Goal: Task Accomplishment & Management: Complete application form

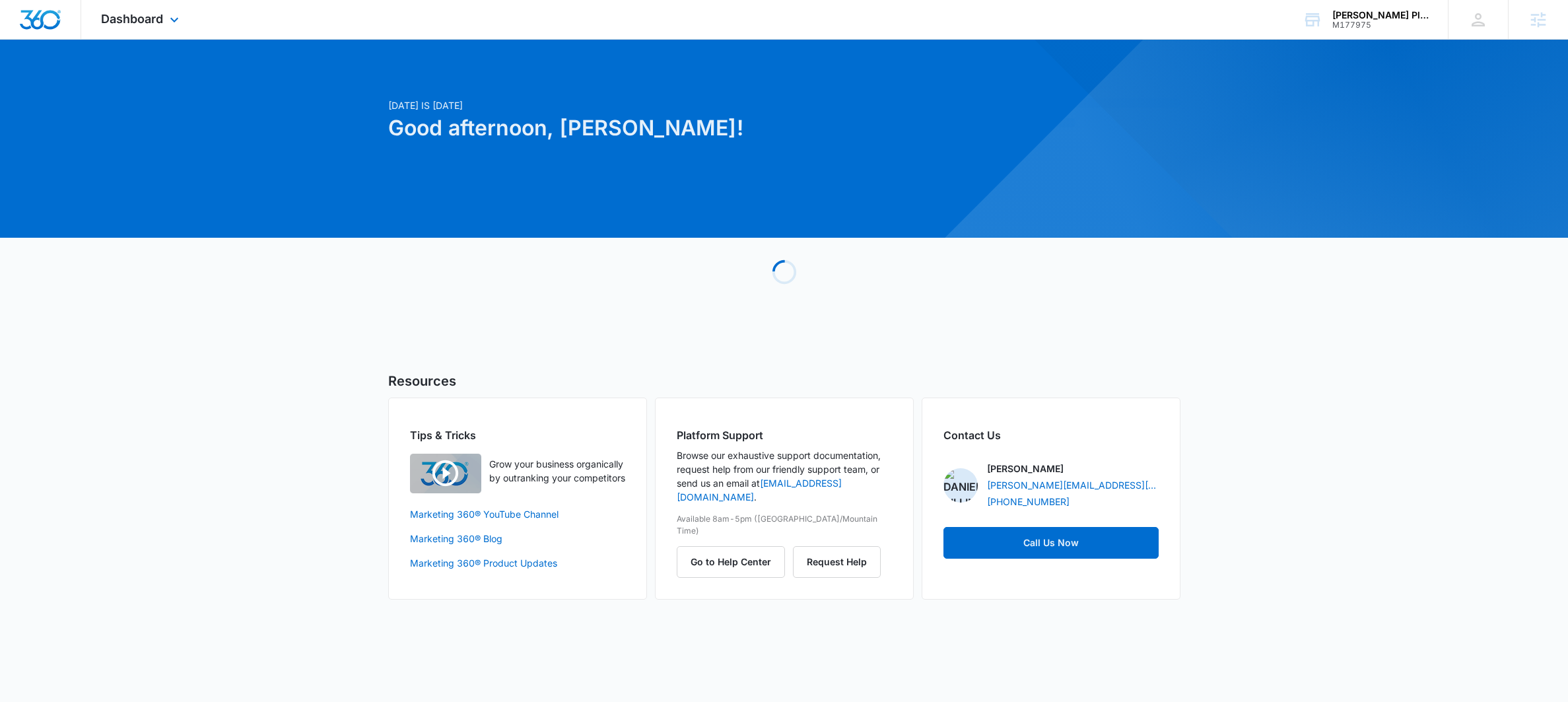
click at [148, 10] on div "Dashboard Apps Reputation Websites Forms CRM Email Social Payments POS Content …" at bounding box center [141, 19] width 121 height 39
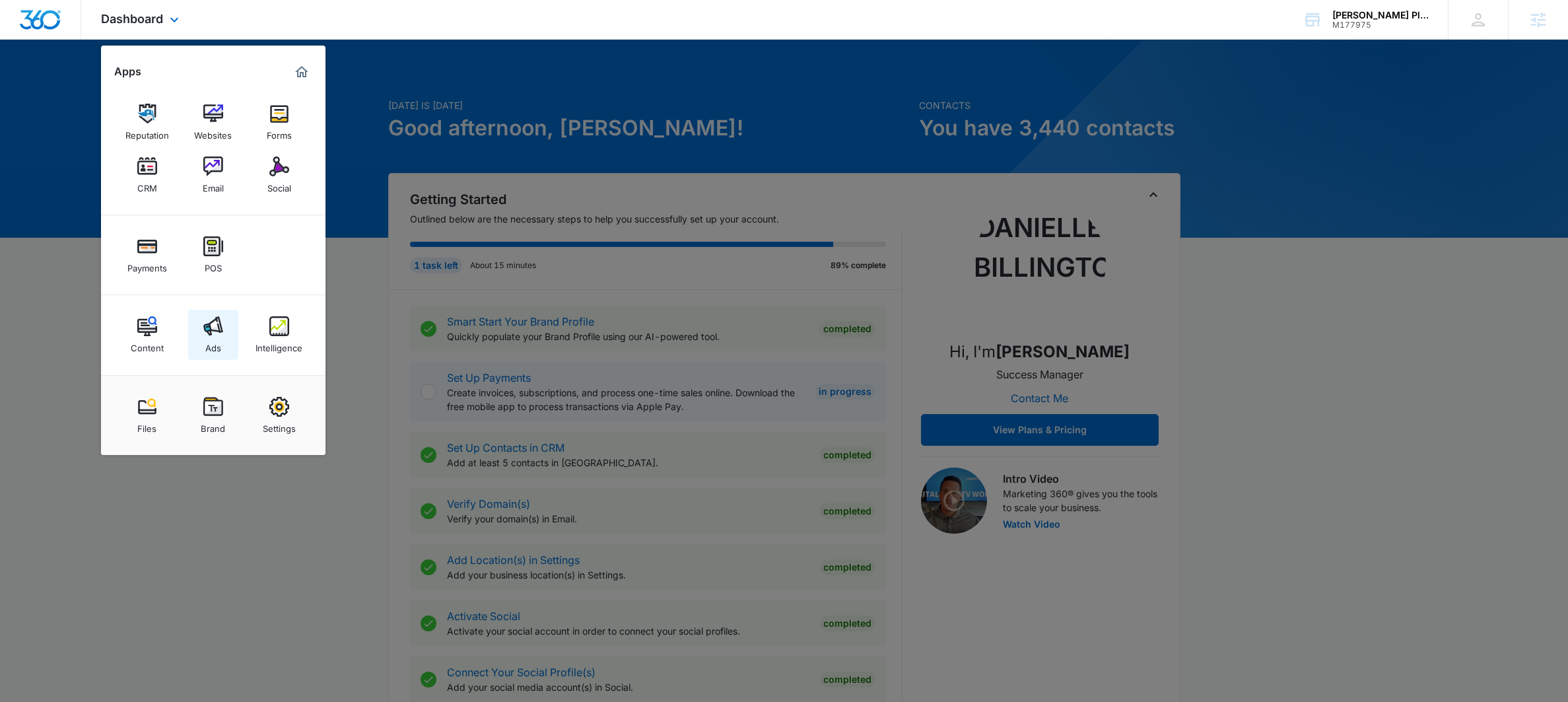
click at [212, 336] on img at bounding box center [213, 326] width 20 height 20
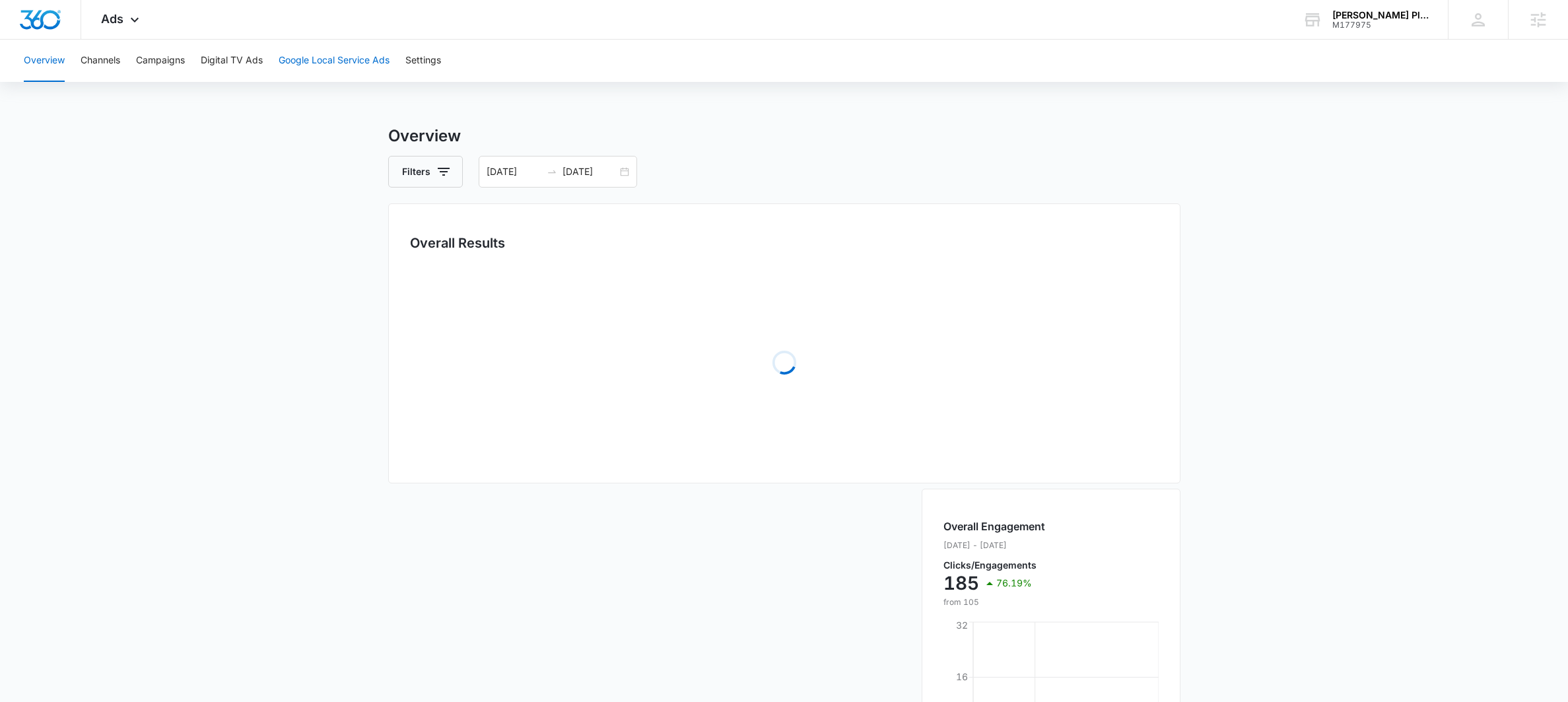
click at [301, 56] on button "Google Local Service Ads" at bounding box center [333, 60] width 111 height 42
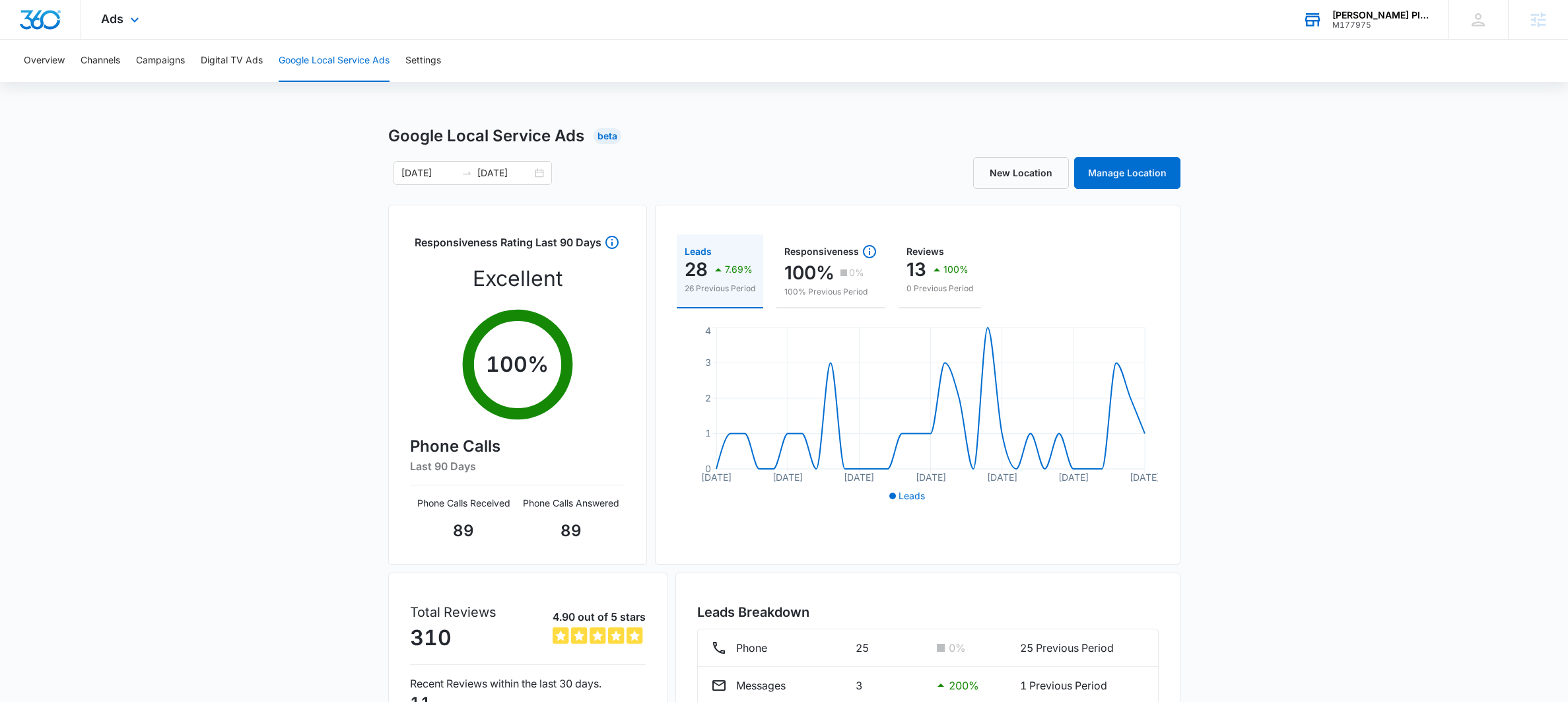
click at [1353, 25] on div "M177975" at bounding box center [1381, 25] width 97 height 9
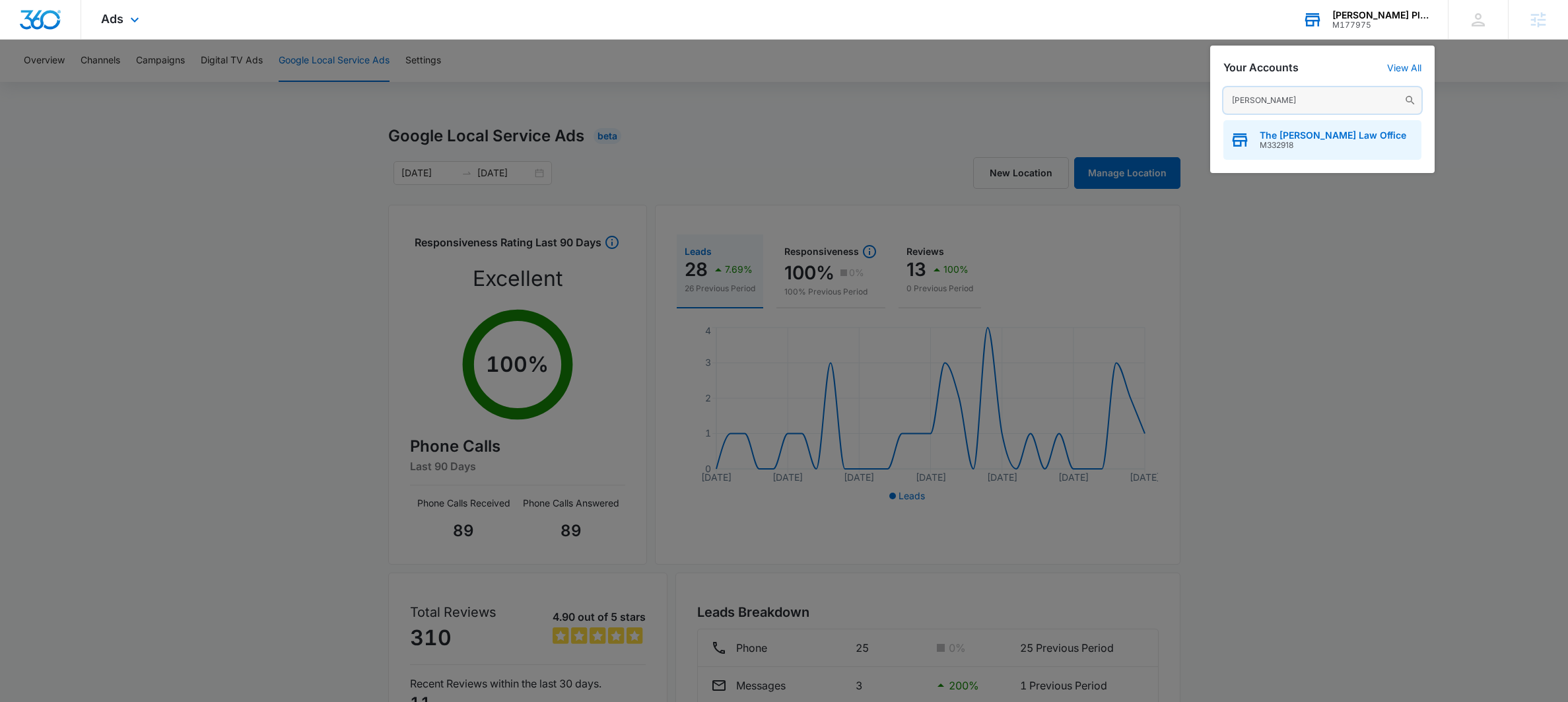
type input "[PERSON_NAME]"
click at [1284, 134] on span "The [PERSON_NAME] Law Office" at bounding box center [1333, 135] width 146 height 10
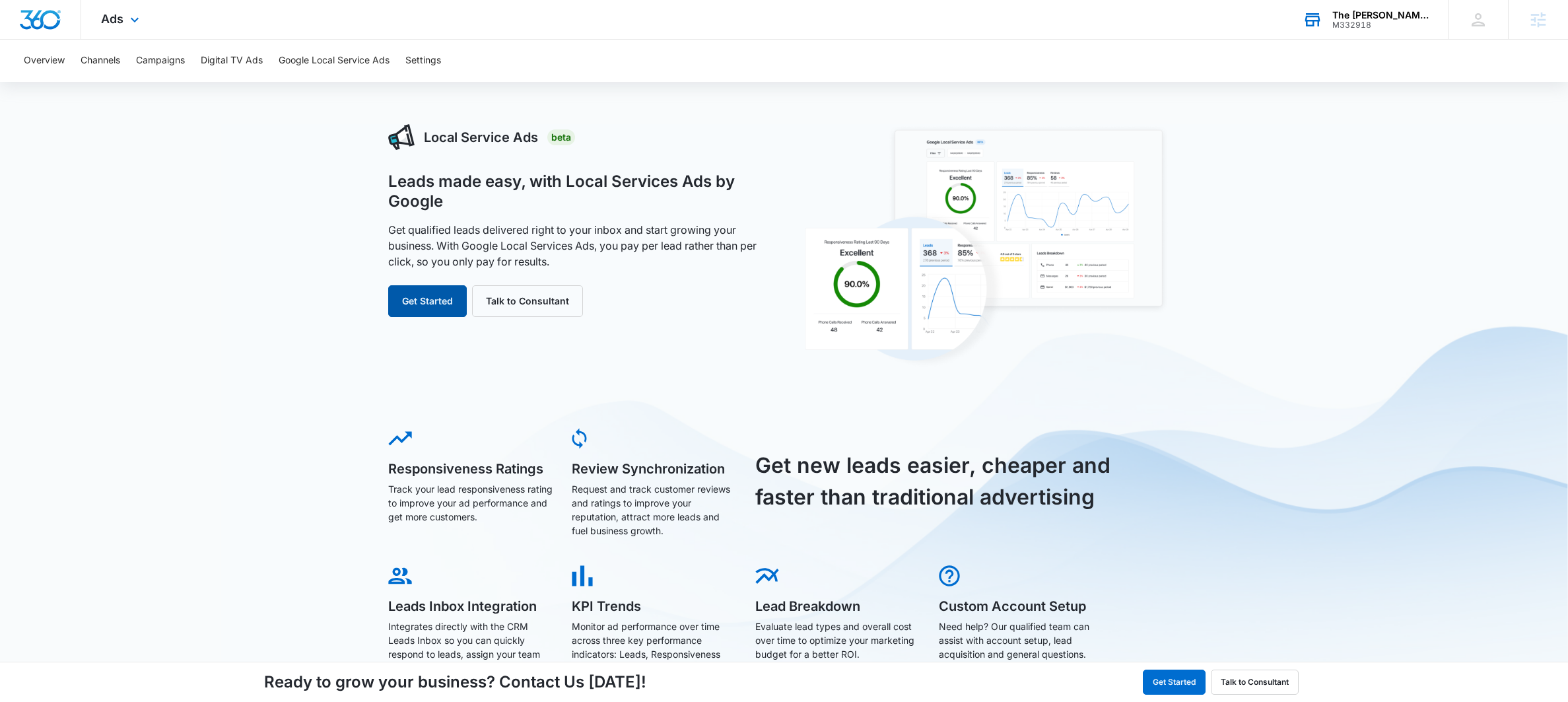
click at [423, 291] on button "Get Started" at bounding box center [428, 301] width 79 height 32
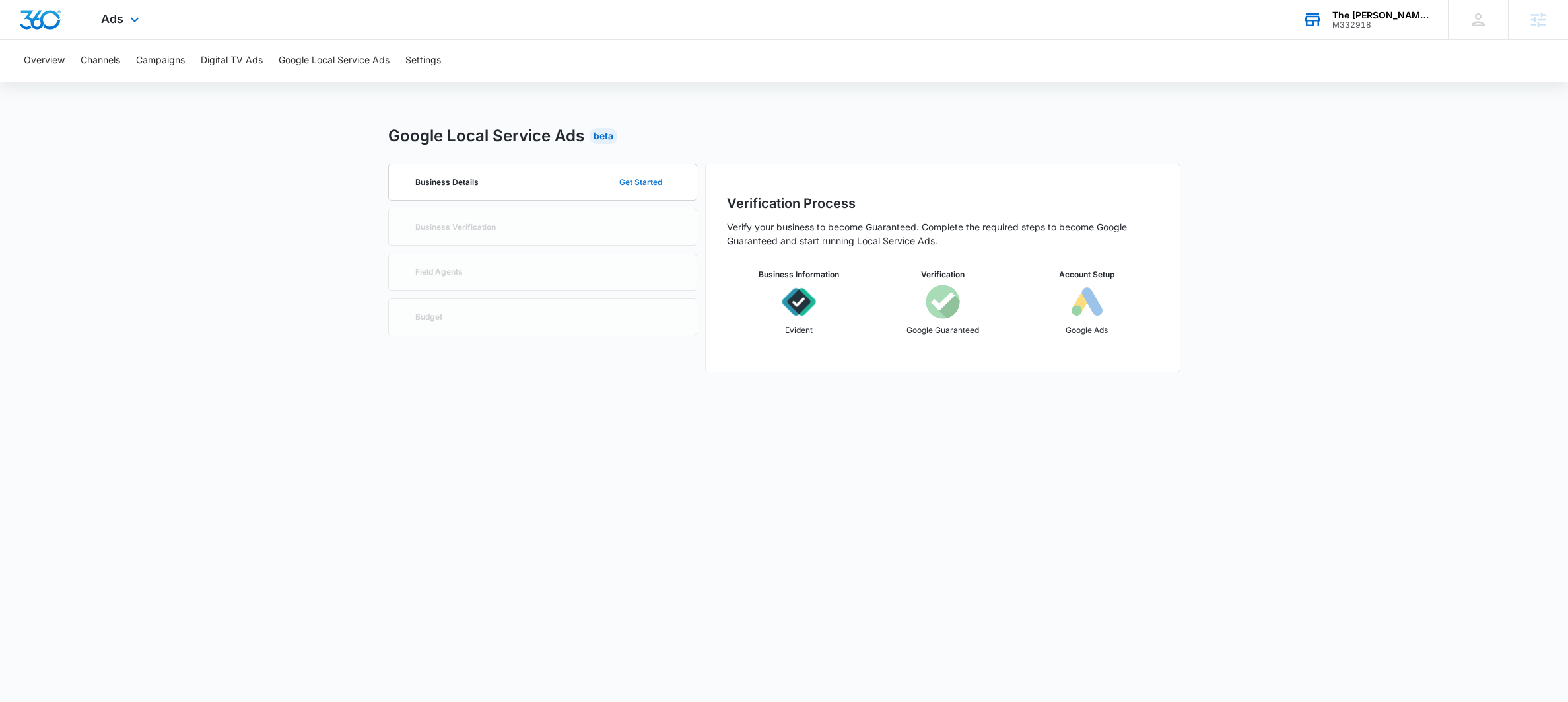
click at [630, 176] on button "Get Started" at bounding box center [640, 182] width 69 height 32
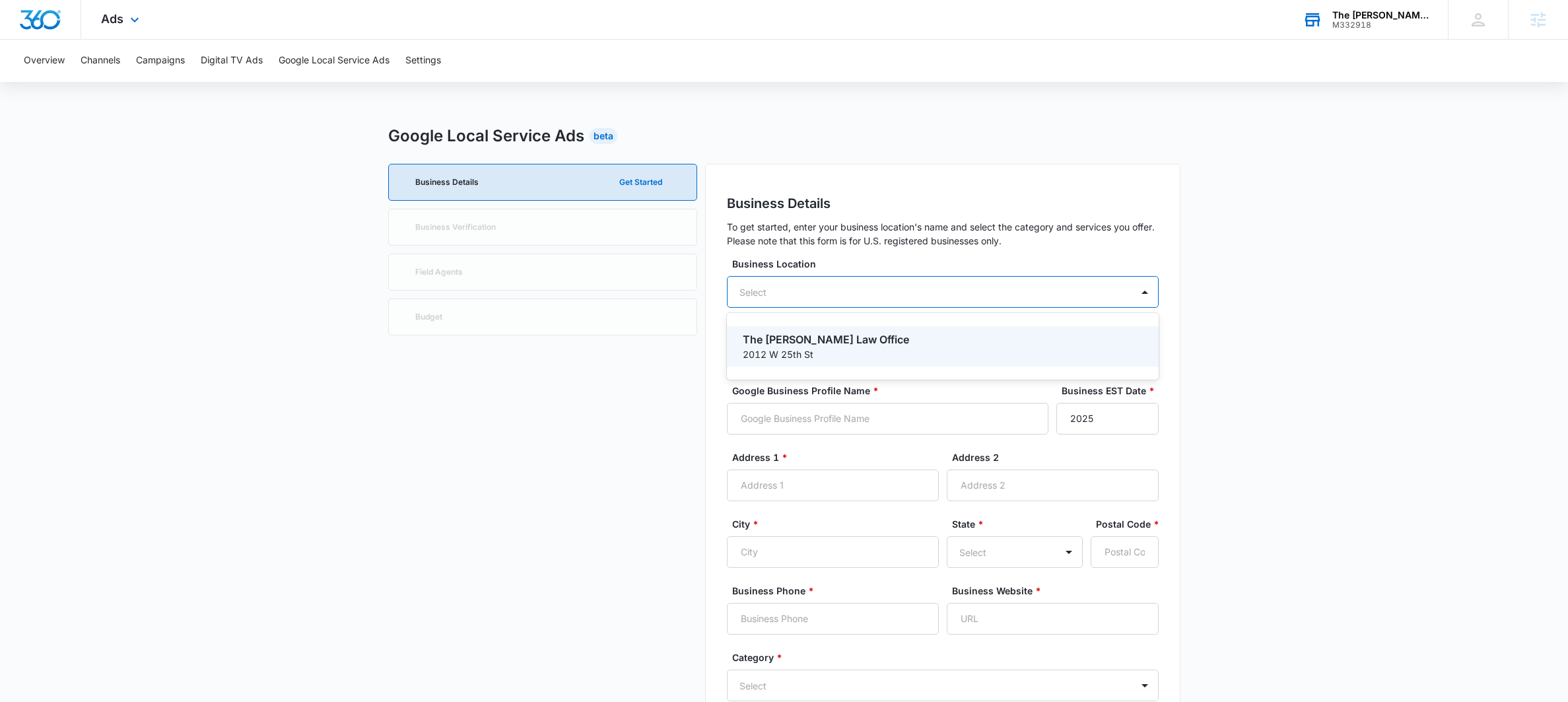
click at [801, 291] on div "Select" at bounding box center [943, 292] width 432 height 32
click at [794, 348] on p "2012 W 25th St" at bounding box center [941, 354] width 397 height 14
type input "The [PERSON_NAME] Law Office"
type input "2012 W 25th St"
type input "#501"
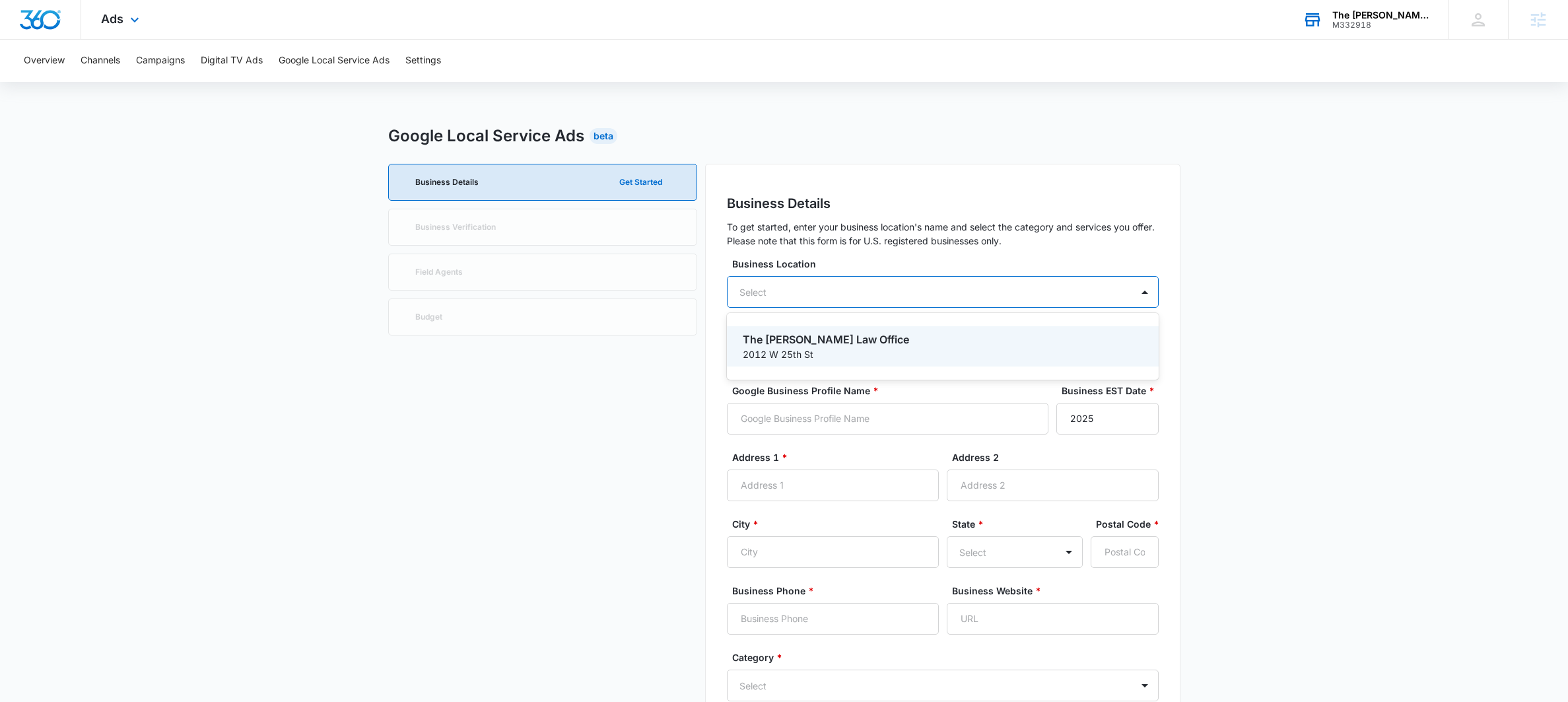
type input "[GEOGRAPHIC_DATA]"
type input "44113"
type input "2163343444"
type input "[URL][DOMAIN_NAME]"
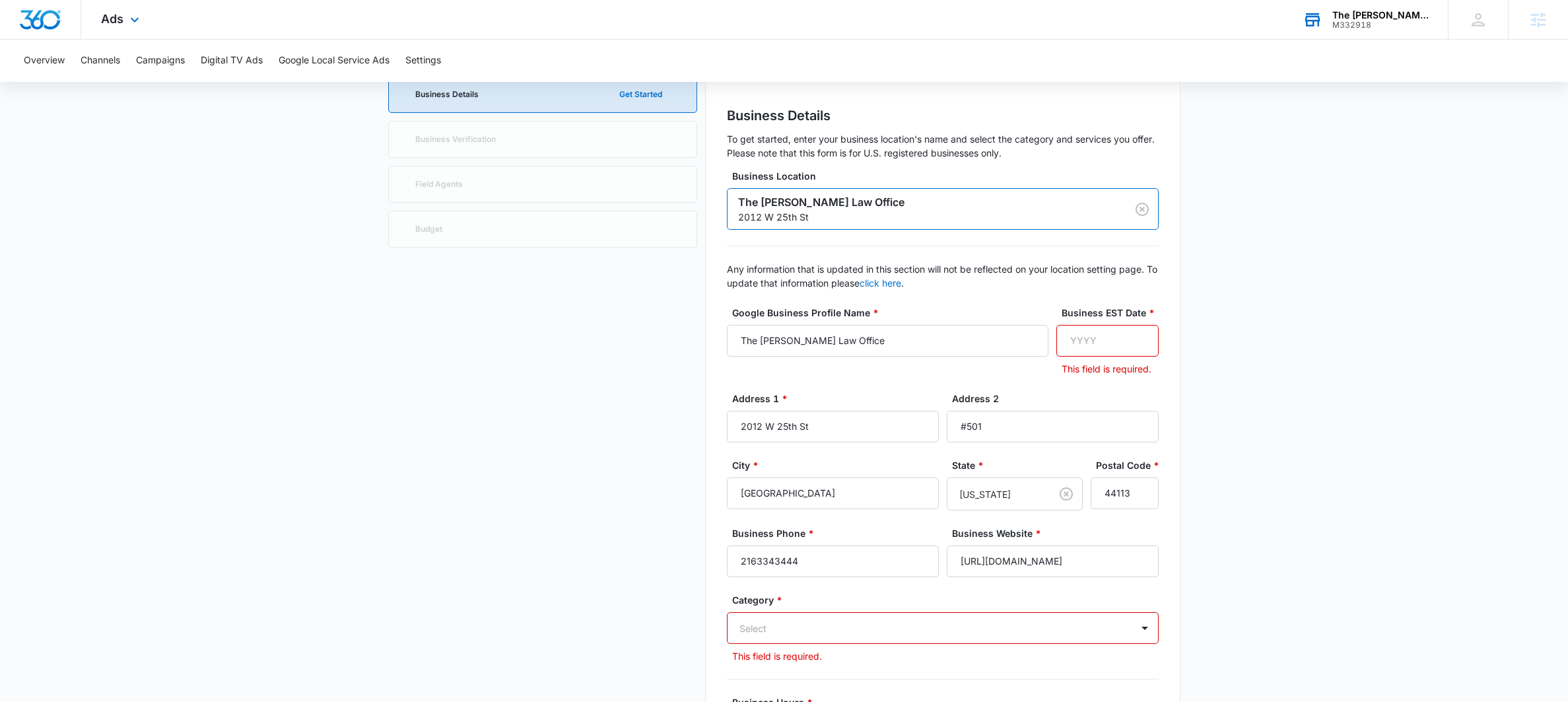
scroll to position [89, 0]
click at [1100, 333] on input "Business EST Date *" at bounding box center [1108, 339] width 102 height 32
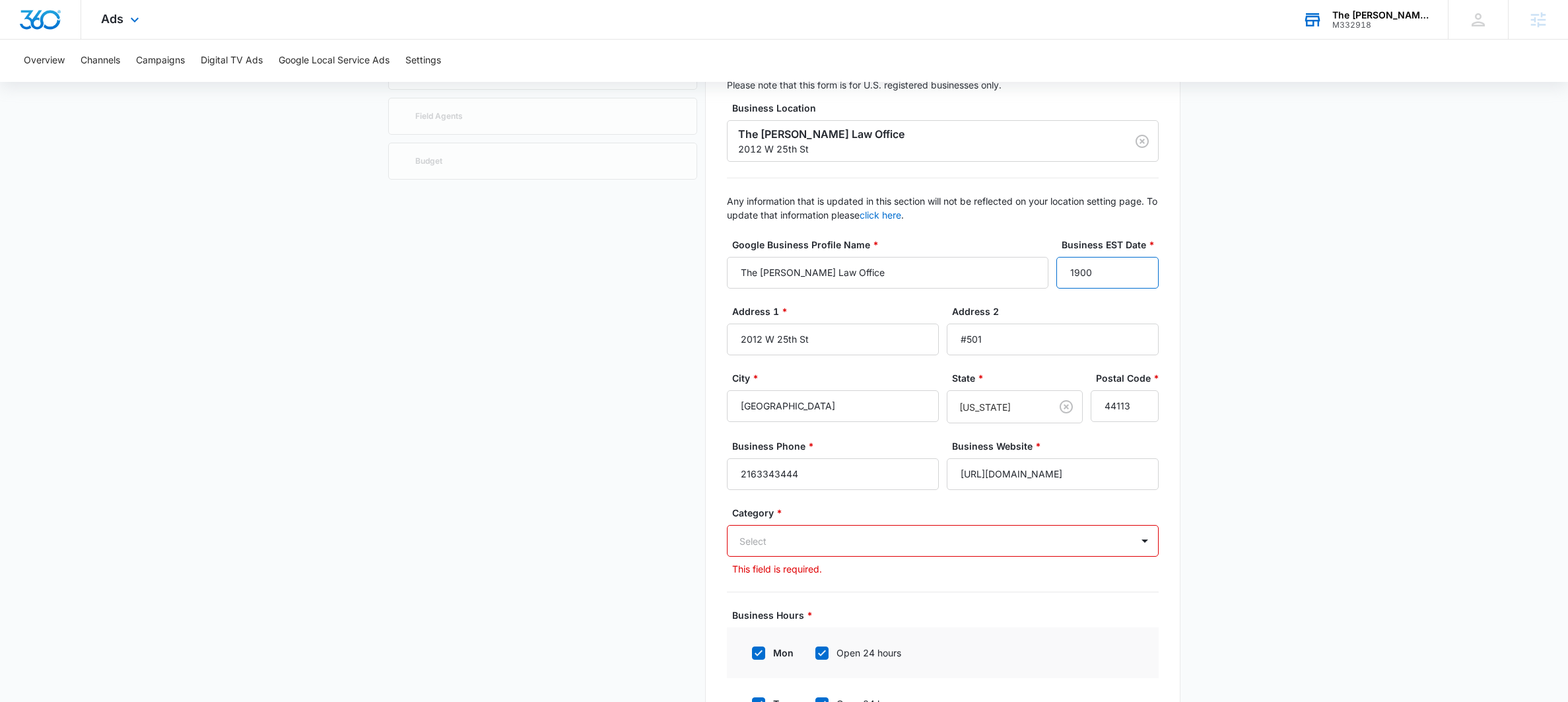
scroll to position [157, 0]
type input "1900"
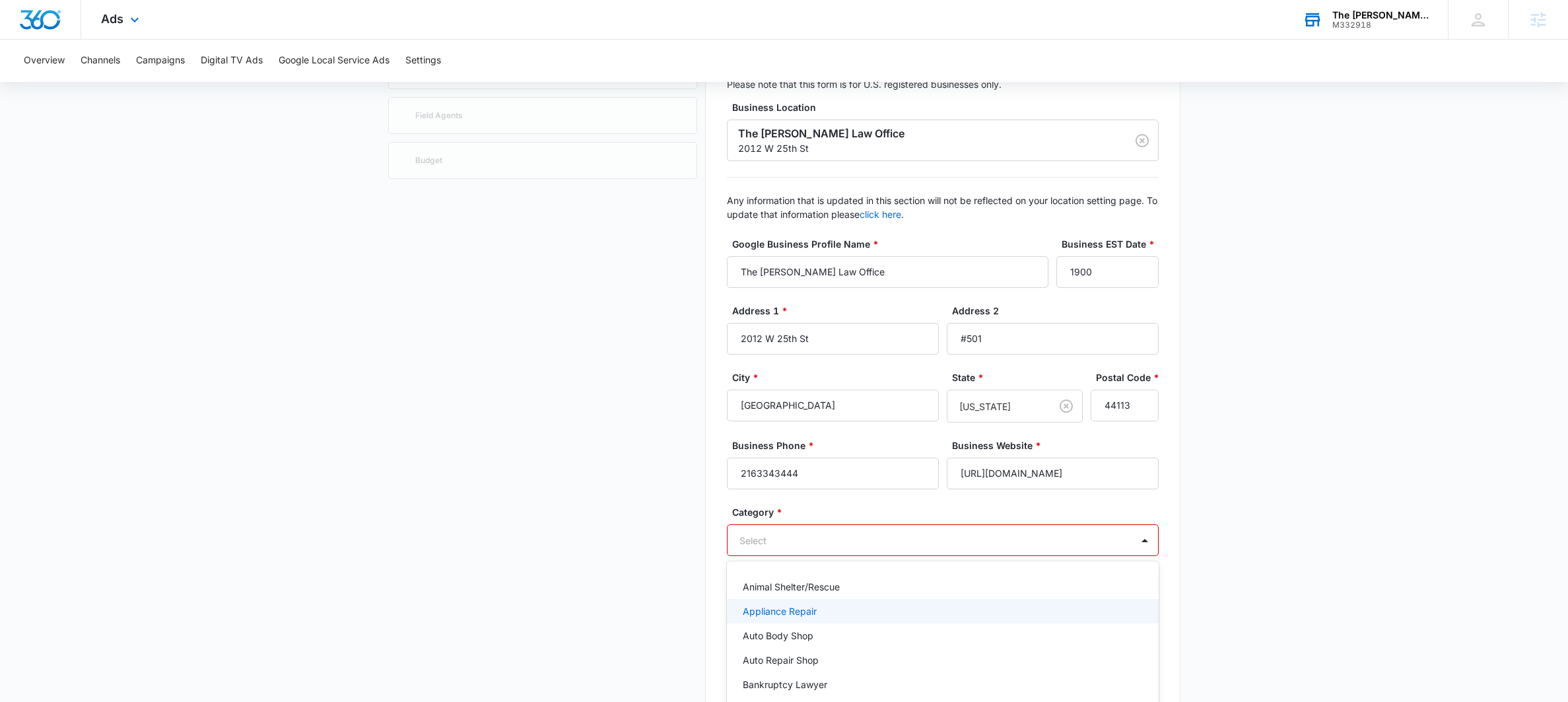
click at [832, 553] on div "Appliance Repair, 2 of 79. 79 results available. Use Up and Down to choose opti…" at bounding box center [943, 540] width 432 height 32
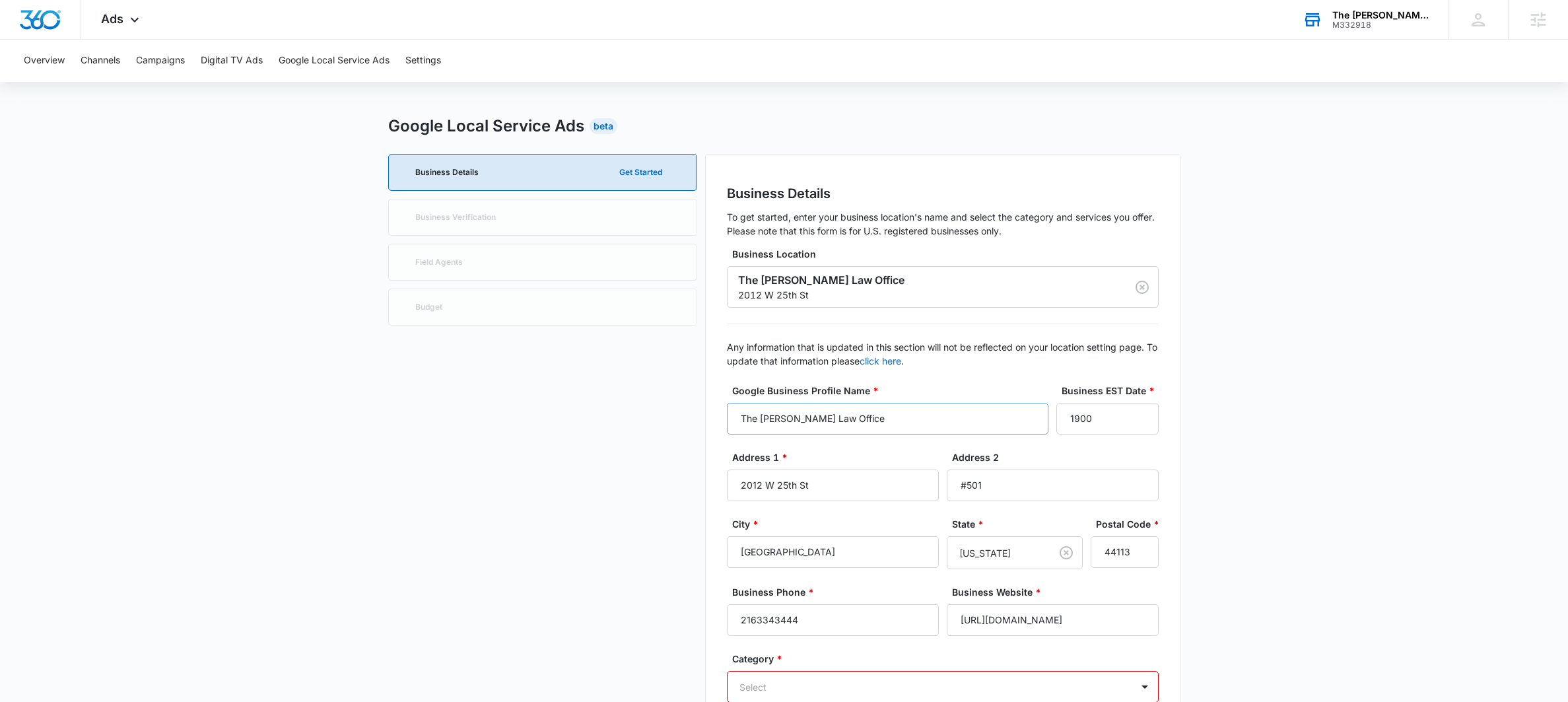
scroll to position [8, 0]
click at [1359, 13] on div "The [PERSON_NAME] Law Office" at bounding box center [1381, 15] width 97 height 10
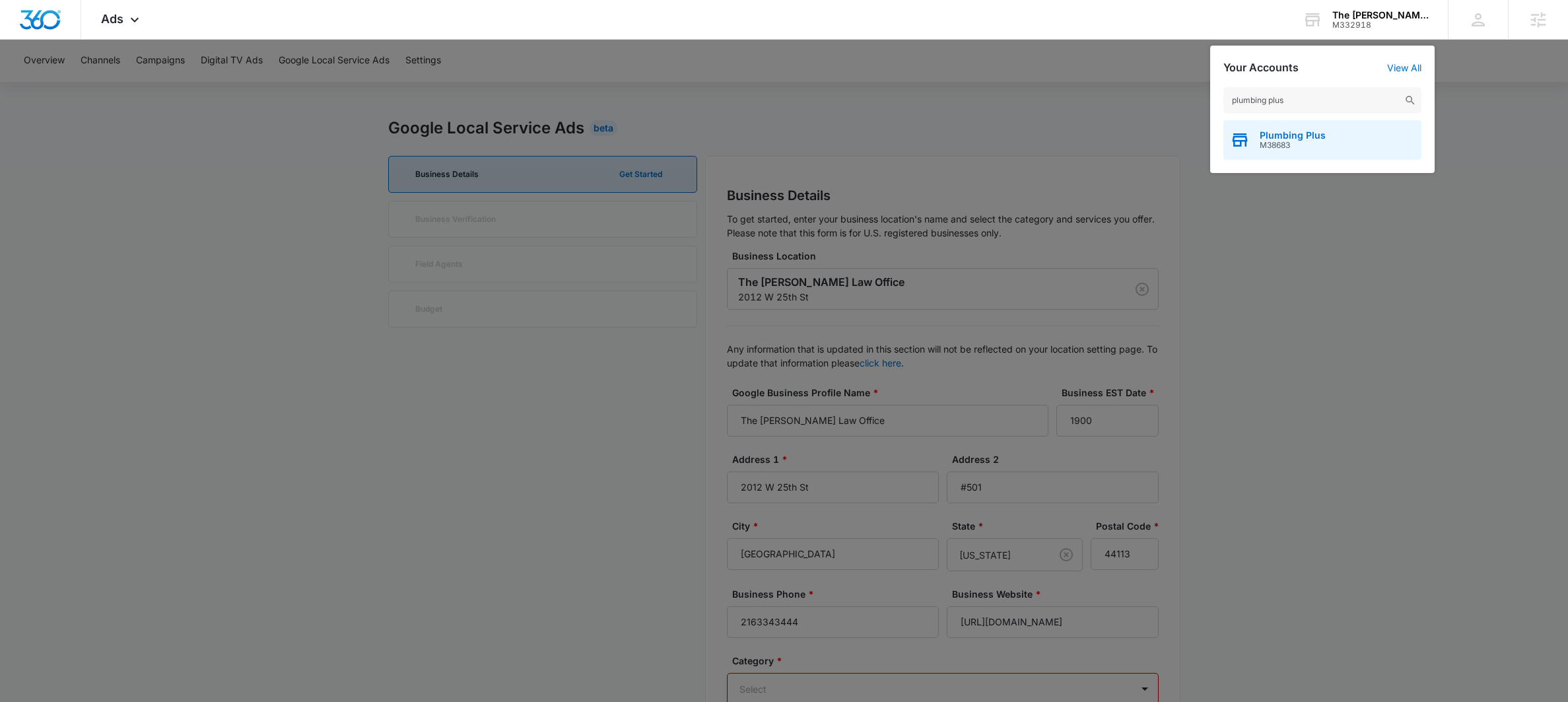
type input "plumbing plus"
click at [1295, 136] on span "Plumbing Plus" at bounding box center [1293, 135] width 66 height 10
